Goal: Task Accomplishment & Management: Use online tool/utility

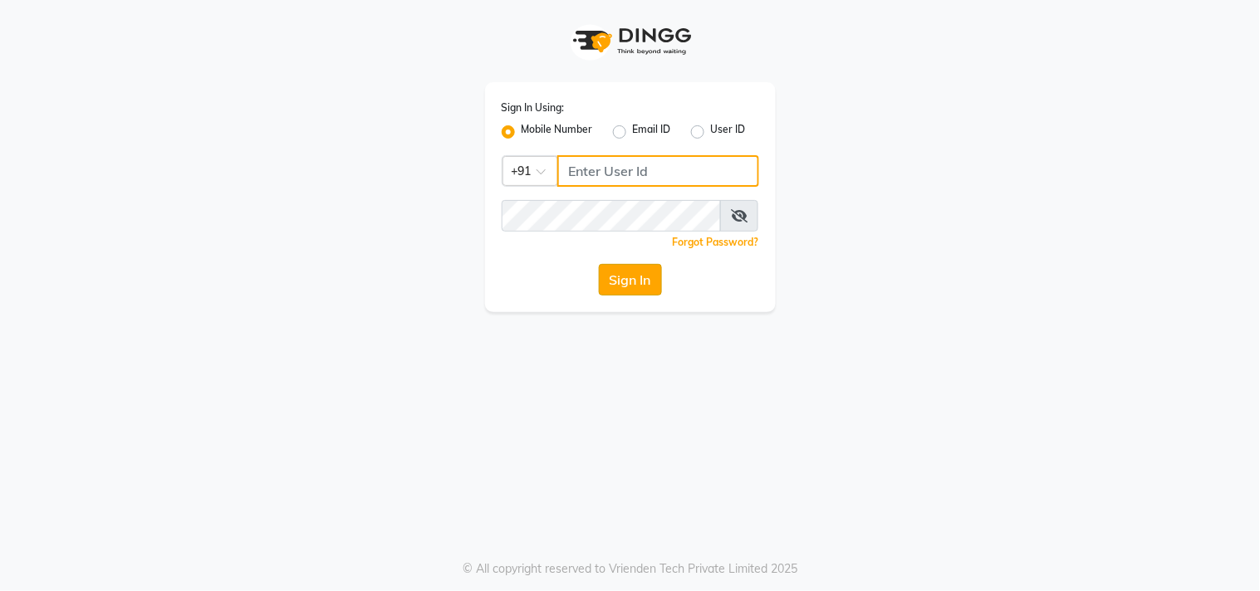
type input "9209992788"
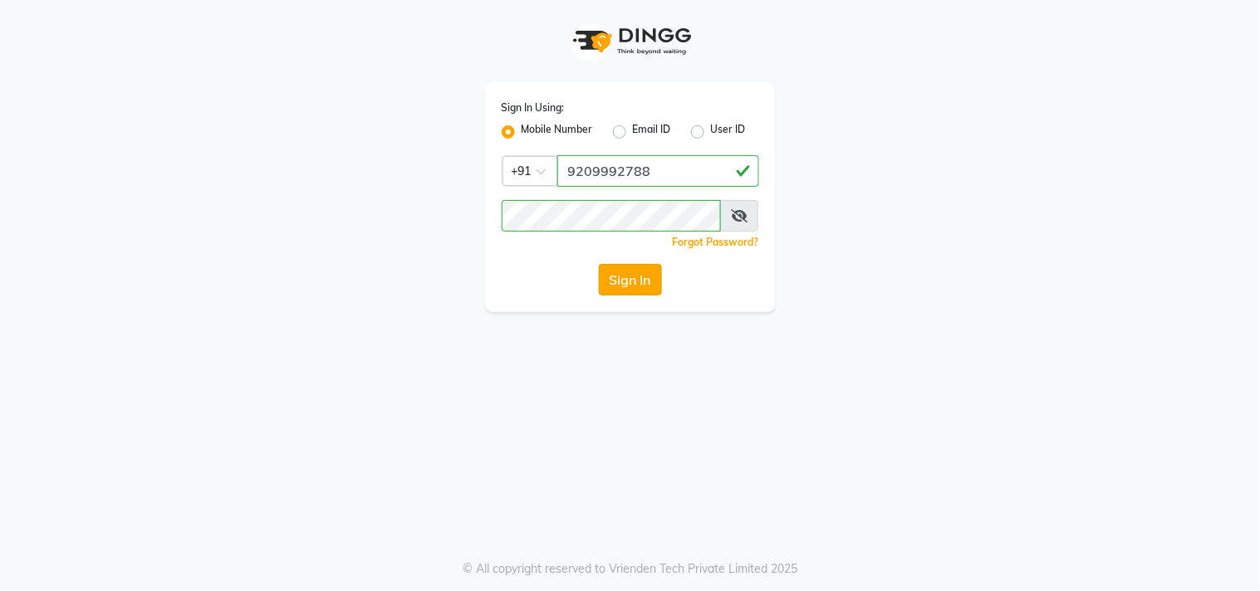
click at [640, 291] on button "Sign In" at bounding box center [630, 280] width 63 height 32
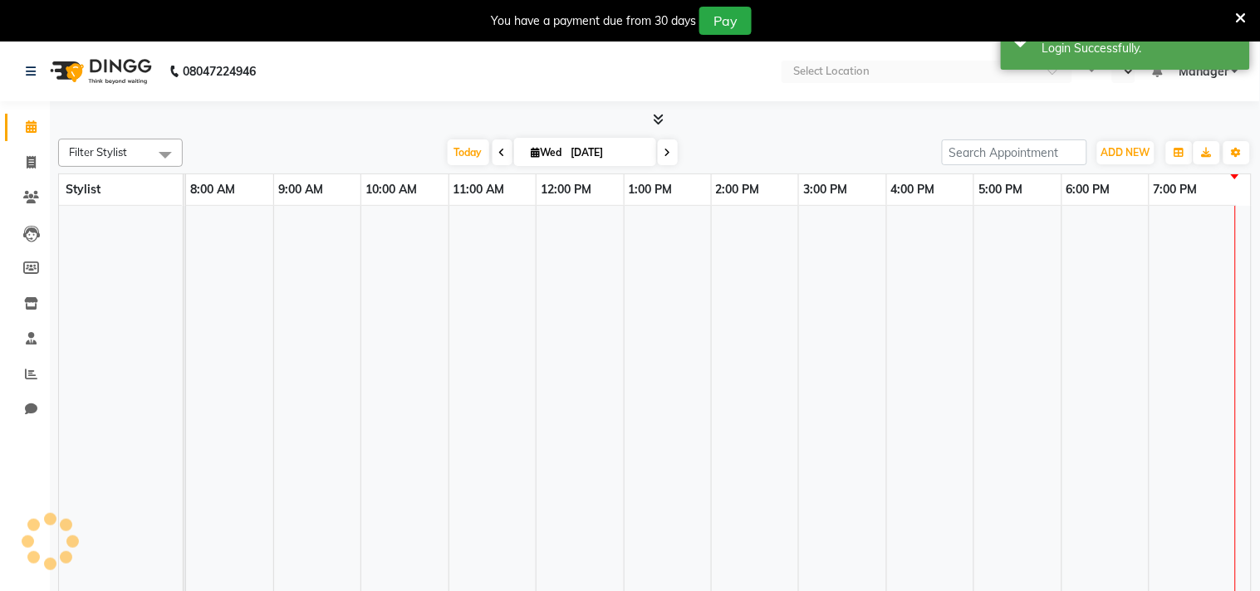
select select "en"
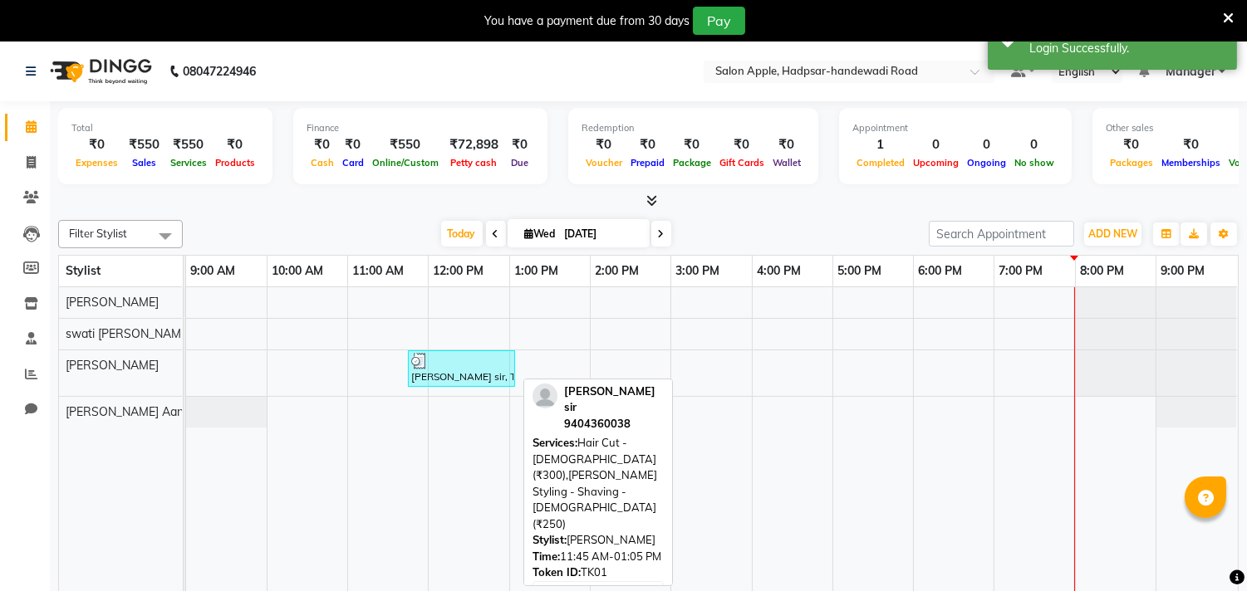
click at [426, 378] on div "[PERSON_NAME] sir, TK01, 11:45 AM-01:05 PM, Hair Cut - [DEMOGRAPHIC_DATA] (₹300…" at bounding box center [461, 369] width 104 height 32
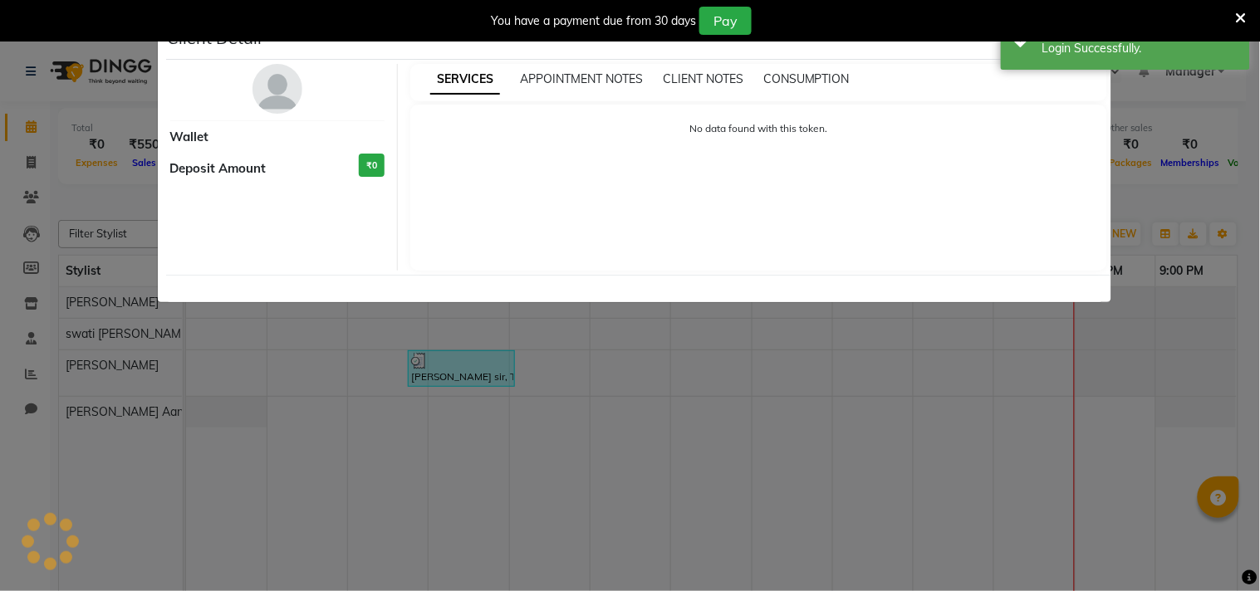
select select "3"
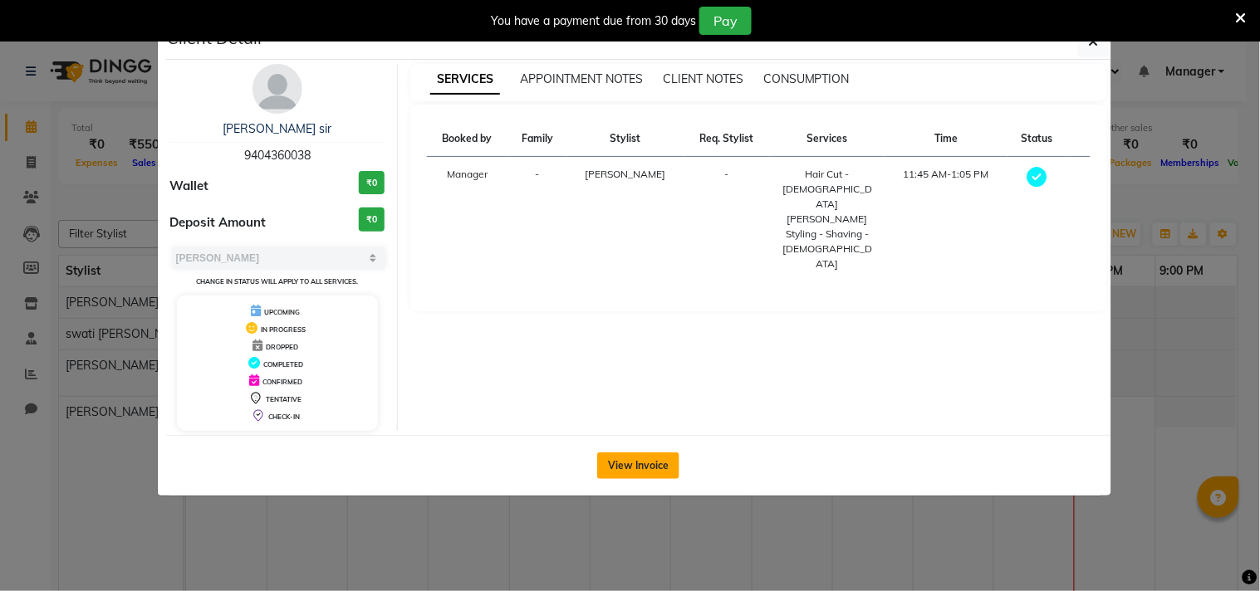
click at [635, 463] on button "View Invoice" at bounding box center [638, 466] width 82 height 27
